Goal: Navigation & Orientation: Find specific page/section

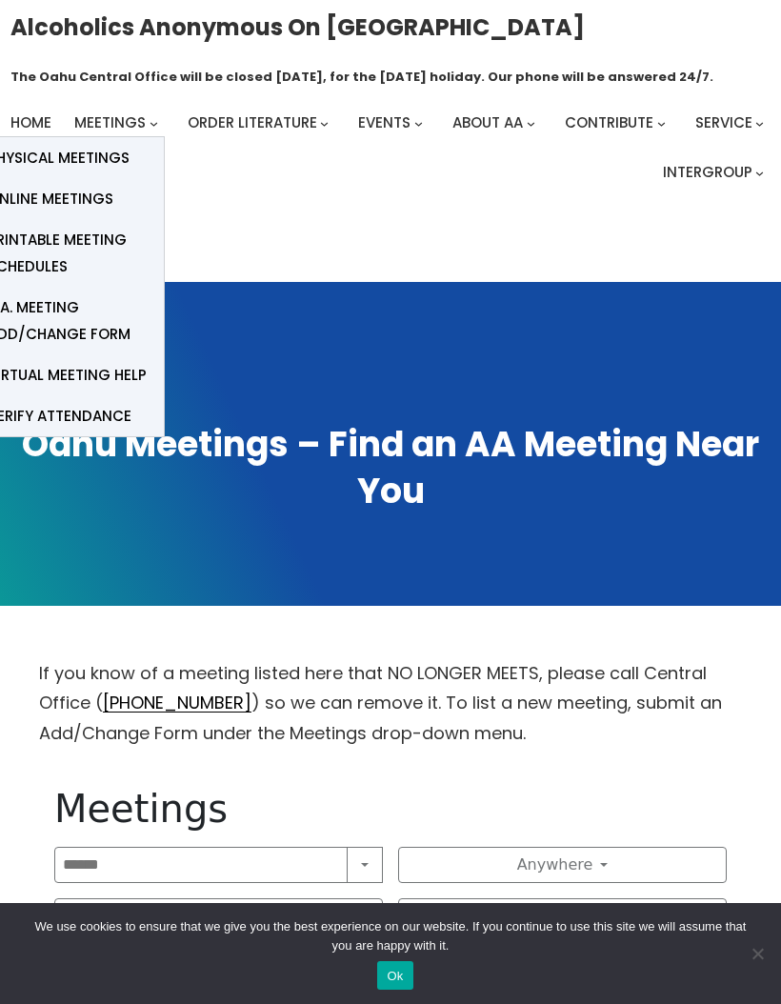
click at [76, 208] on span "Online Meetings" at bounding box center [51, 199] width 126 height 27
click at [37, 204] on span "Online Meetings" at bounding box center [51, 199] width 126 height 27
click at [54, 215] on link "Online Meetings" at bounding box center [68, 198] width 190 height 41
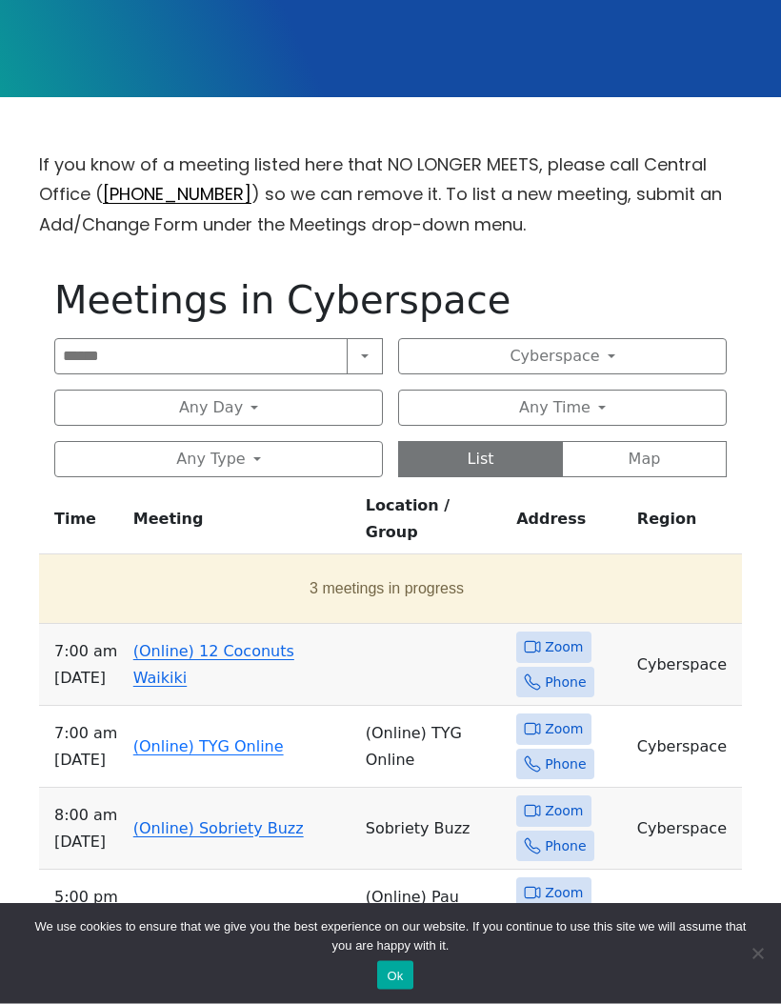
scroll to position [508, 0]
click at [183, 642] on link "(Online) 12 Coconuts Waikiki" at bounding box center [213, 664] width 161 height 45
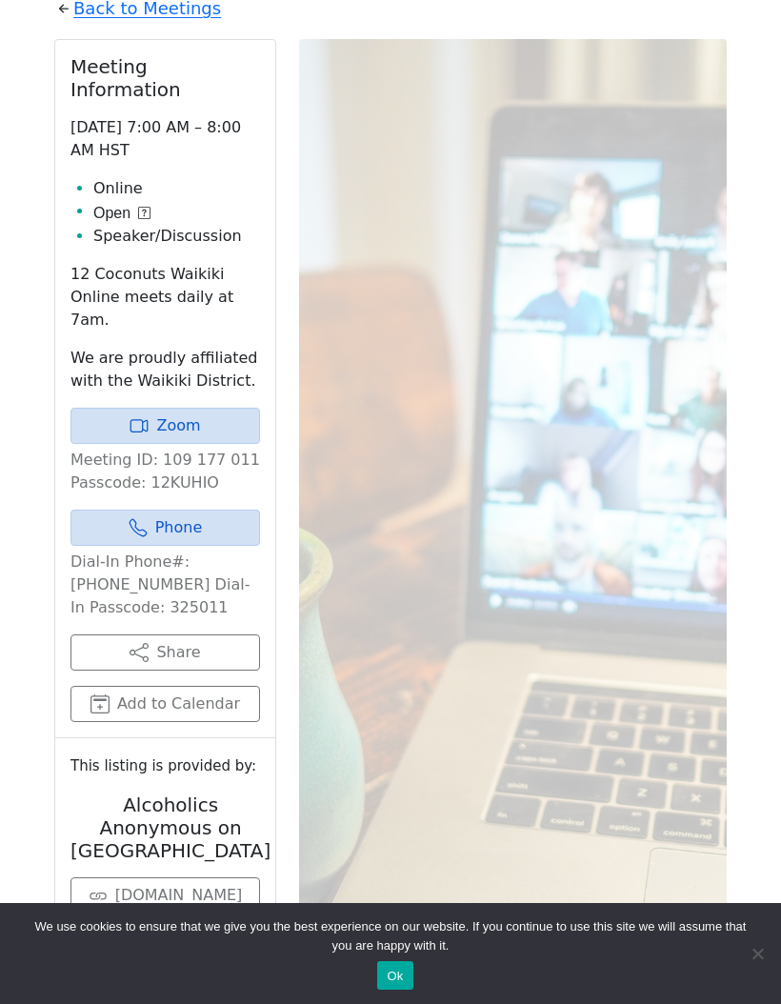
scroll to position [837, 0]
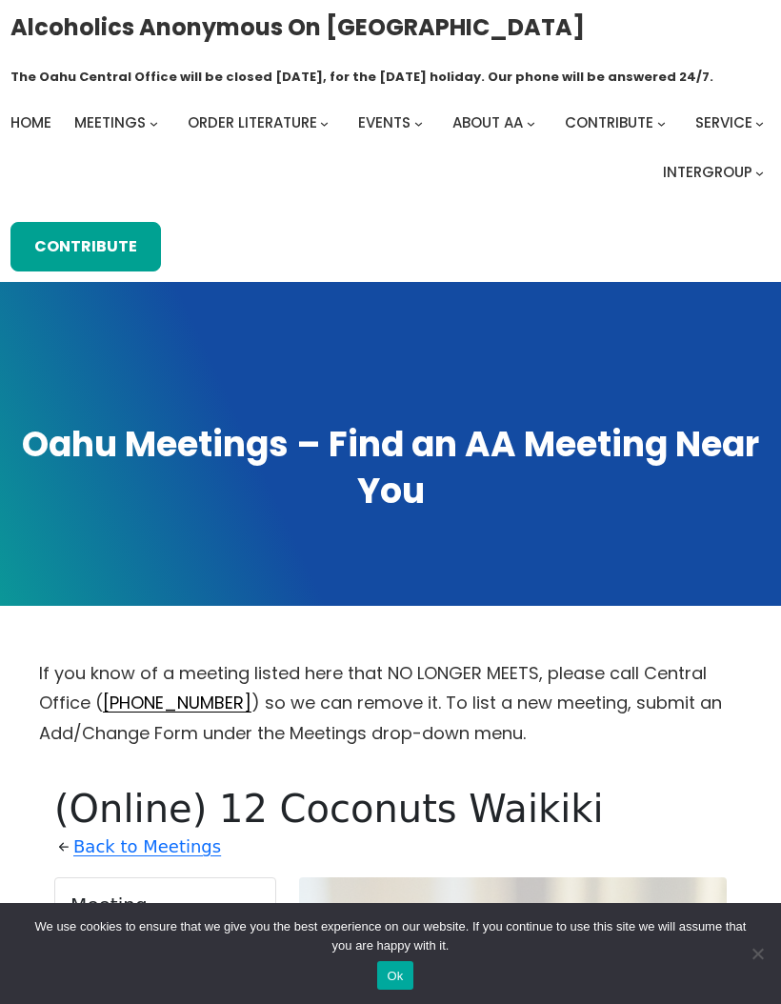
scroll to position [768, 0]
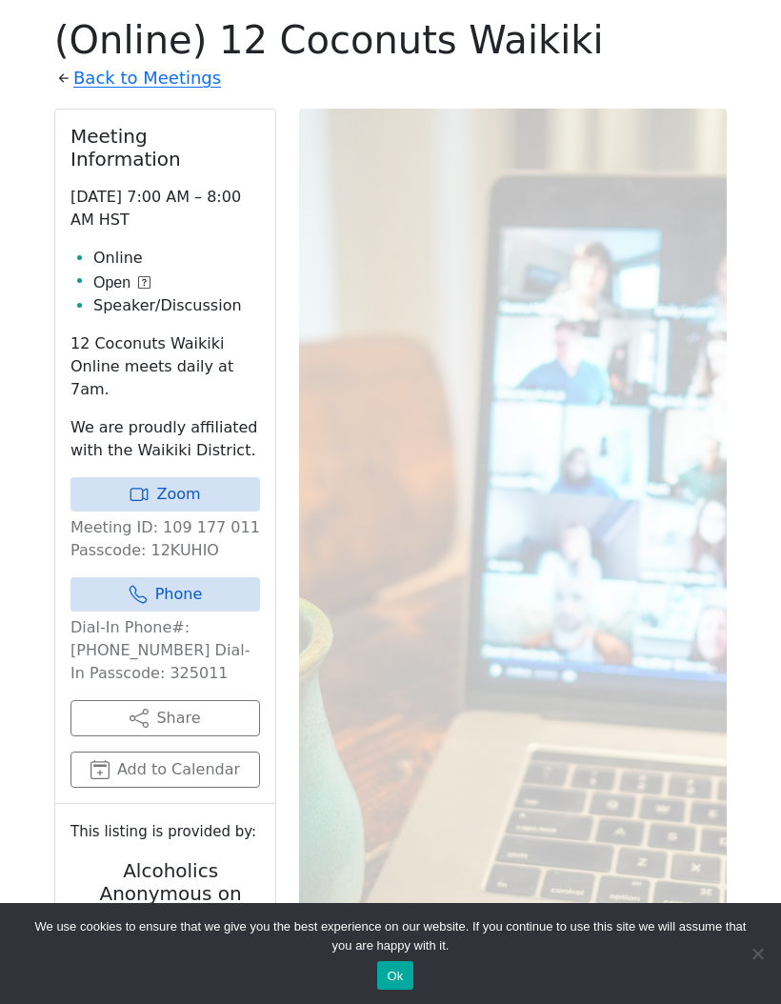
click at [189, 477] on link "Zoom" at bounding box center [164, 494] width 189 height 34
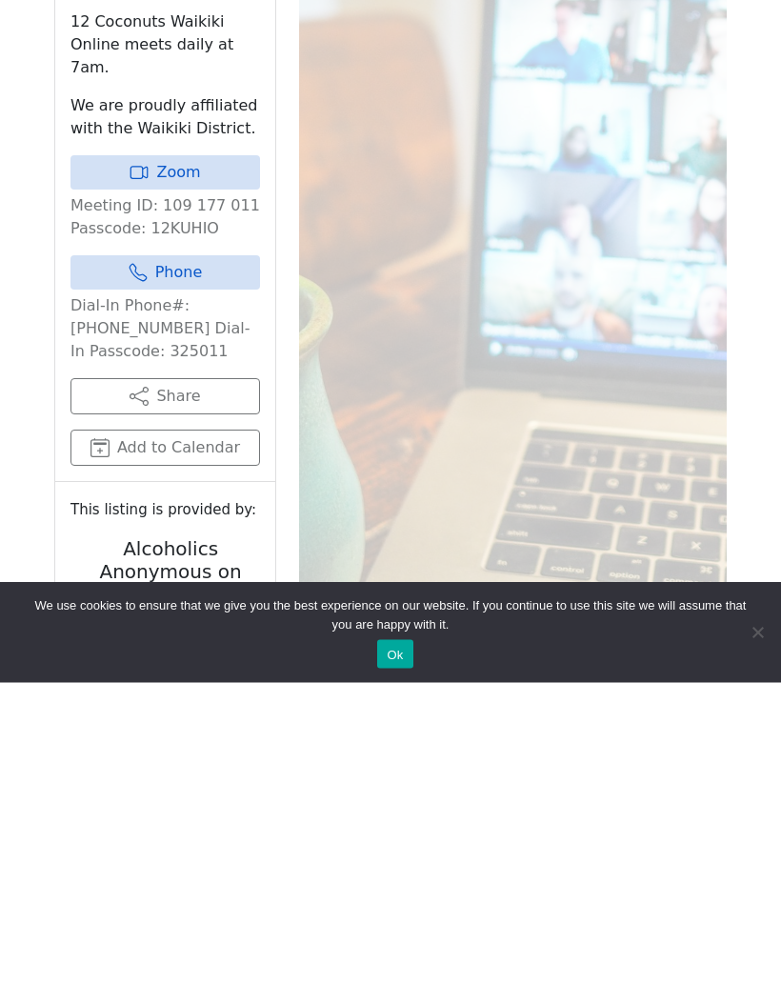
scroll to position [768, 0]
